Goal: Information Seeking & Learning: Learn about a topic

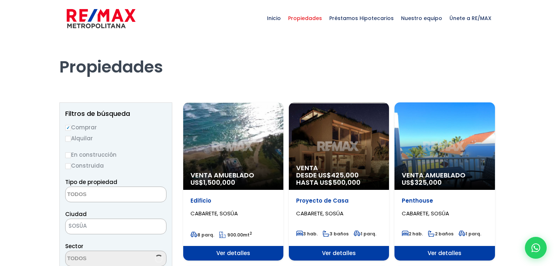
select select
drag, startPoint x: 0, startPoint y: 0, endPoint x: 255, endPoint y: 184, distance: 314.6
click at [255, 184] on p "Venta Amueblado US$ 1,500,000" at bounding box center [234, 179] width 86 height 15
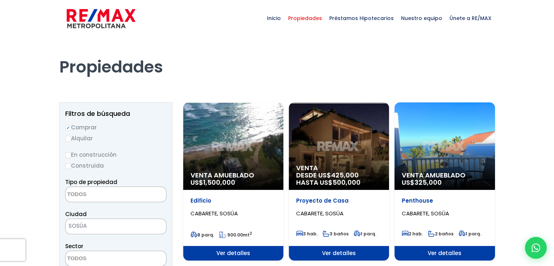
click at [255, 184] on p "Venta Amueblado US$ 1,500,000" at bounding box center [234, 179] width 86 height 15
